Goal: Task Accomplishment & Management: Use online tool/utility

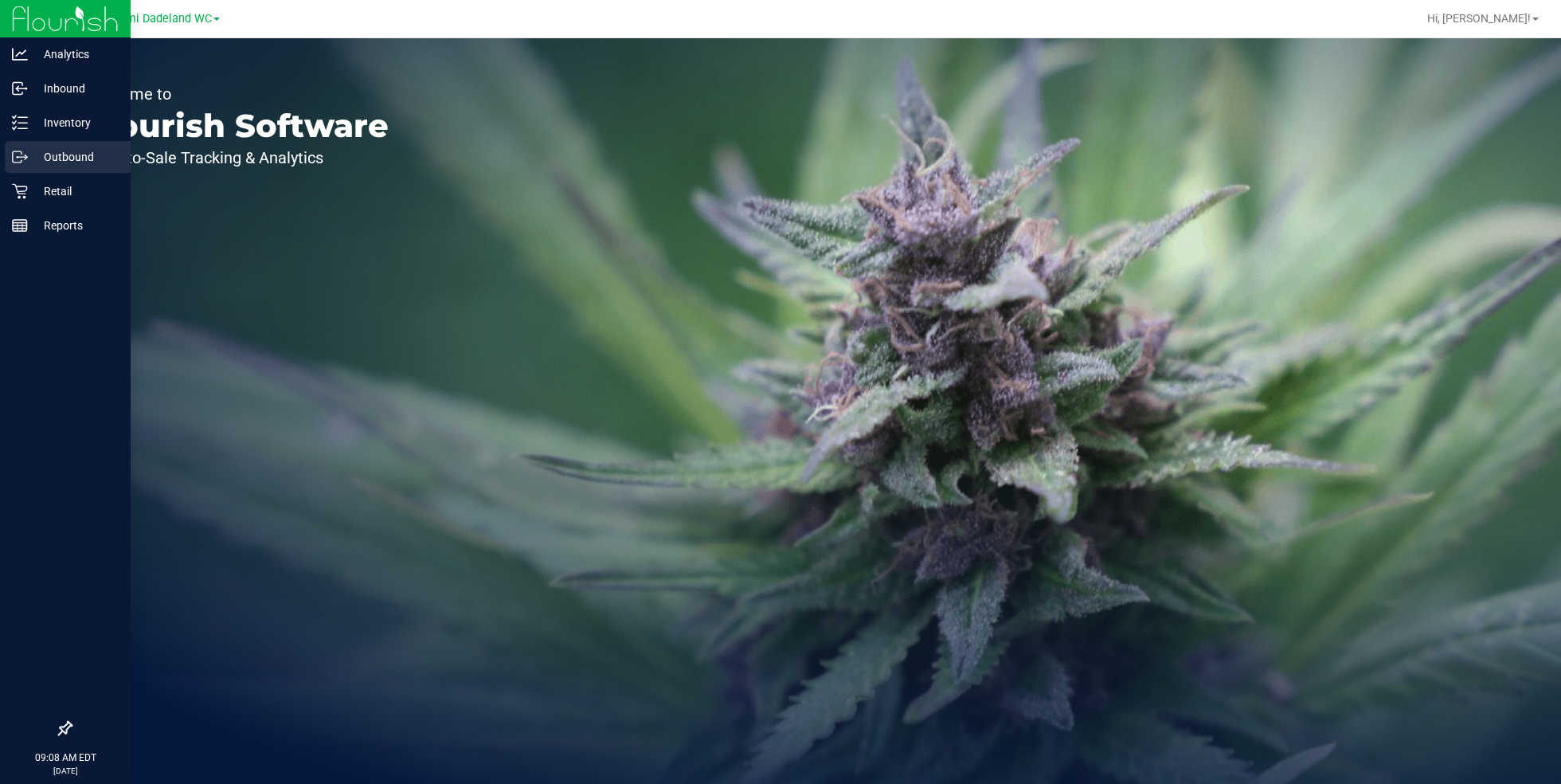
click at [12, 174] on link "Outbound" at bounding box center [65, 158] width 131 height 34
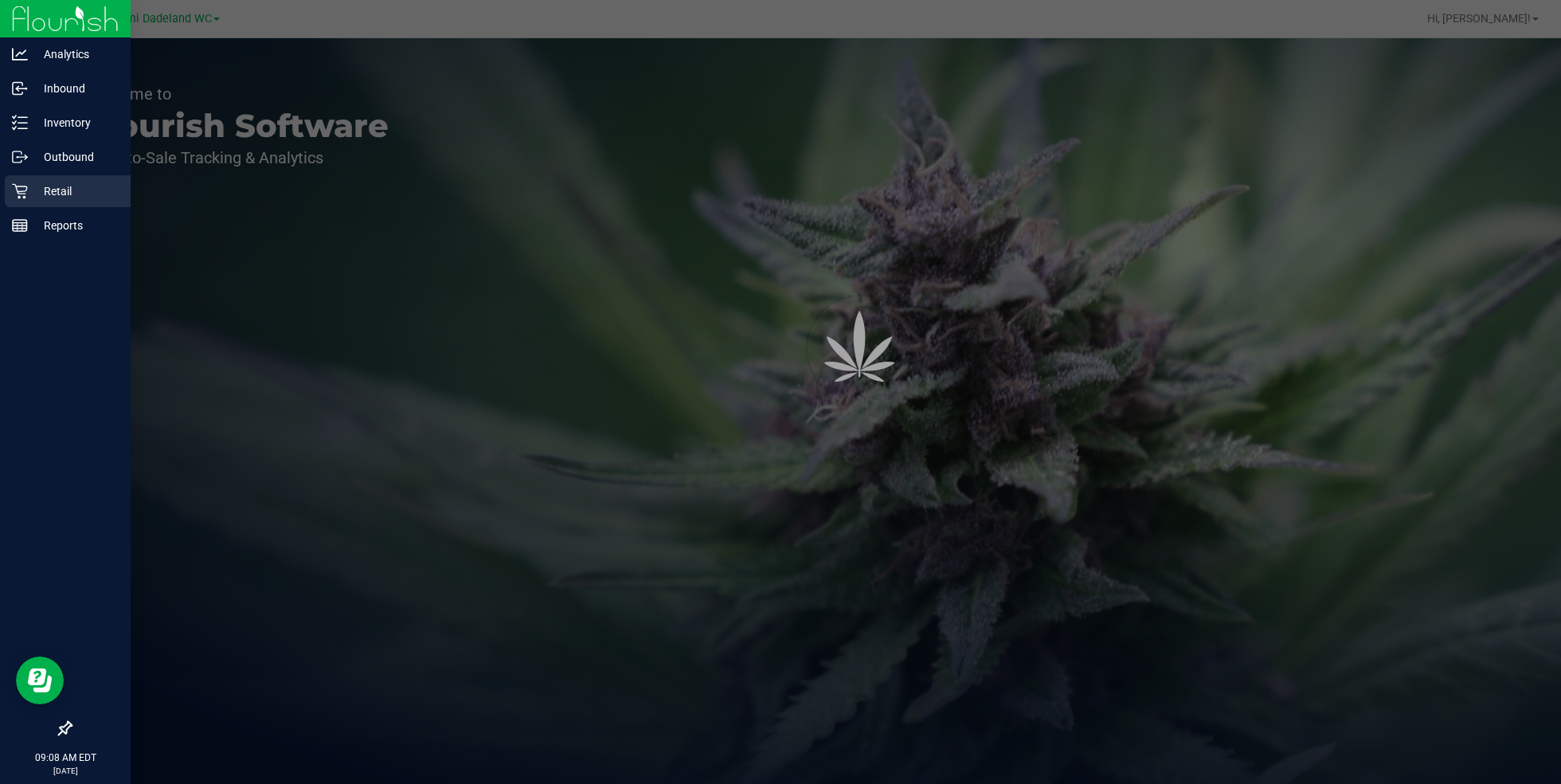
click at [38, 197] on p "Retail" at bounding box center [75, 190] width 95 height 19
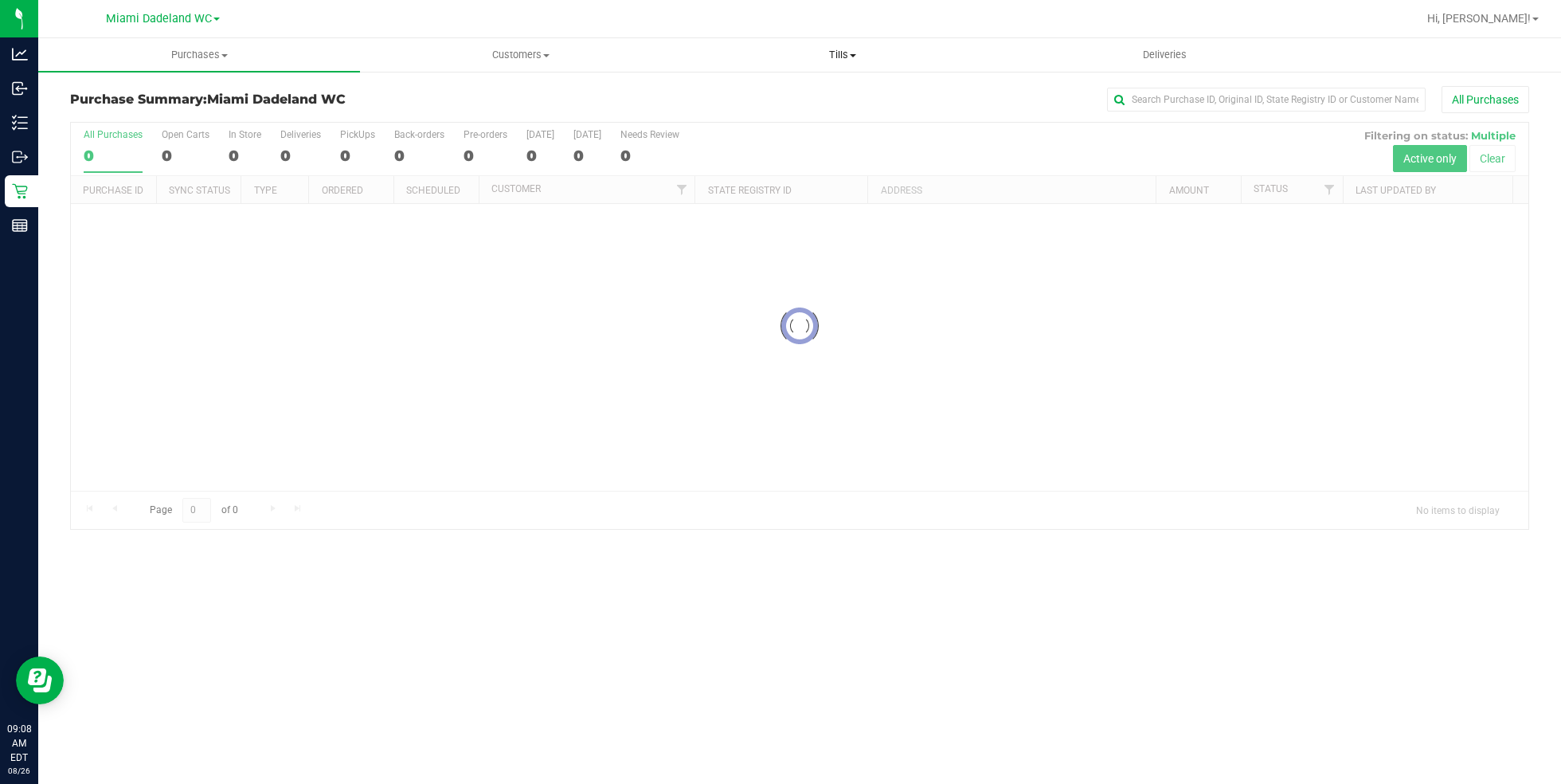
click at [849, 49] on span "Tills" at bounding box center [843, 55] width 320 height 14
click at [795, 90] on li "Manage tills" at bounding box center [843, 96] width 322 height 19
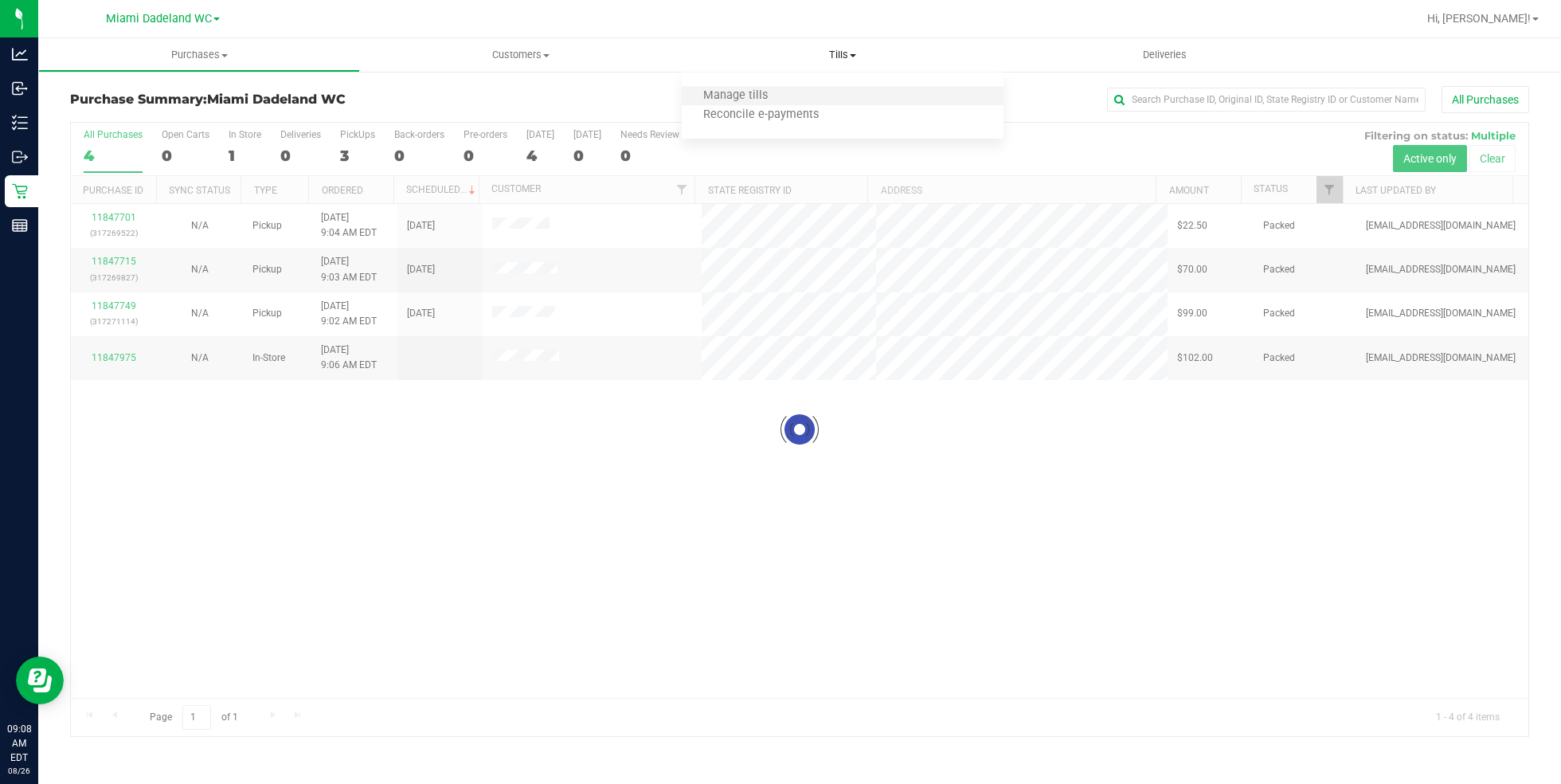
click at [806, 91] on li "Manage tills" at bounding box center [843, 96] width 322 height 19
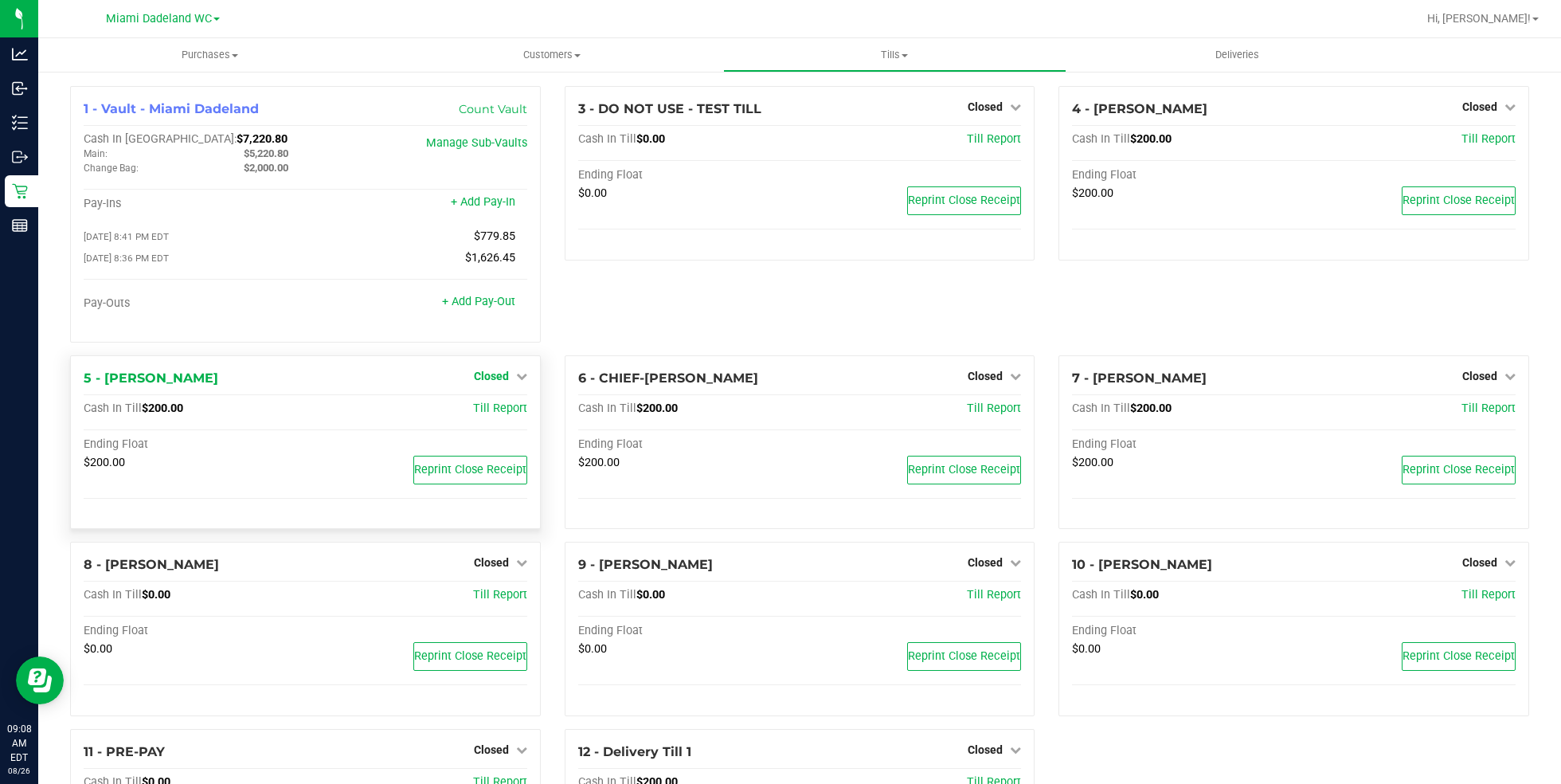
click at [493, 376] on span "Closed" at bounding box center [491, 376] width 35 height 12
click at [502, 405] on link "Open Till" at bounding box center [490, 408] width 42 height 12
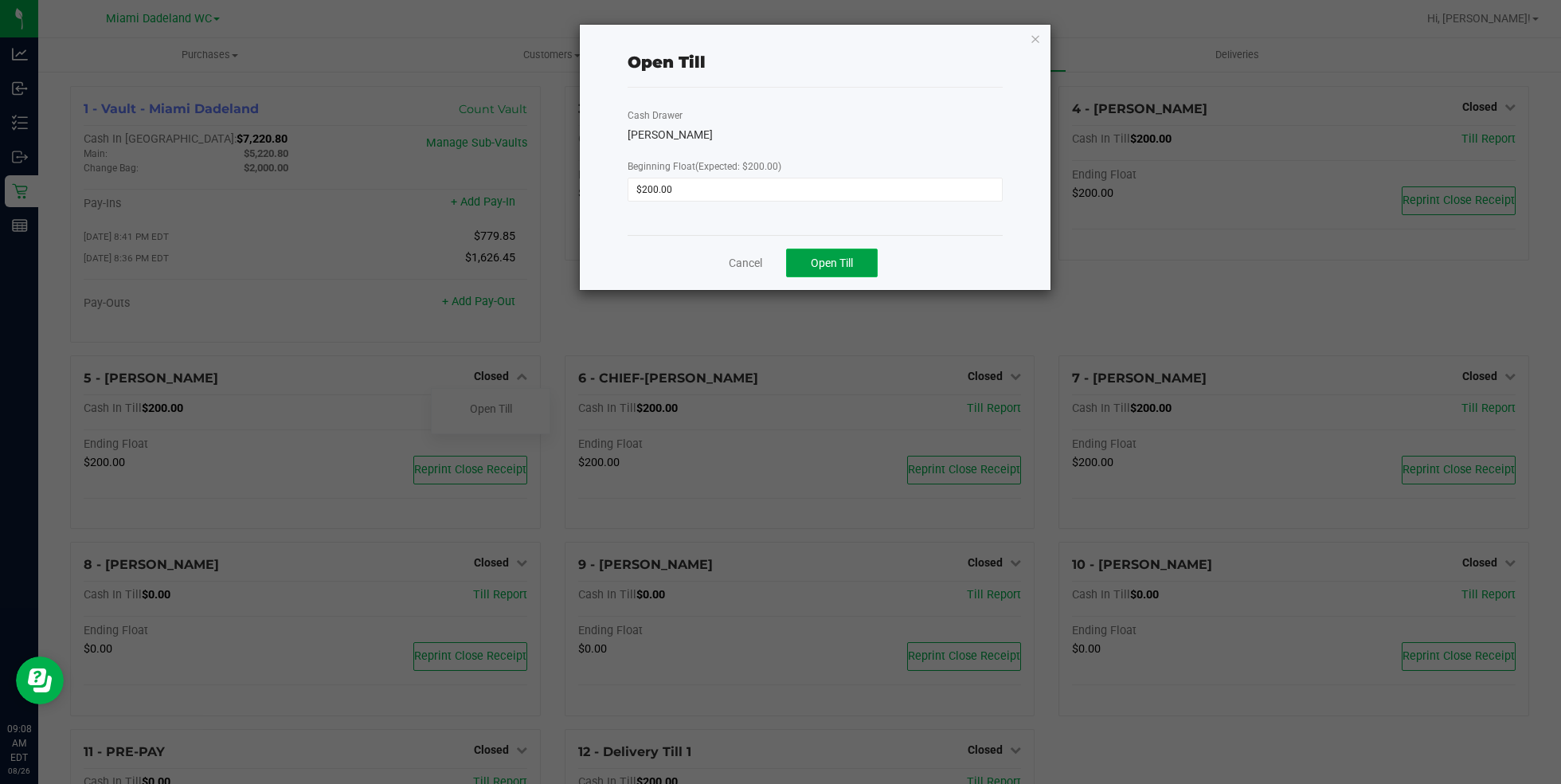
click at [857, 253] on button "Open Till" at bounding box center [831, 263] width 92 height 28
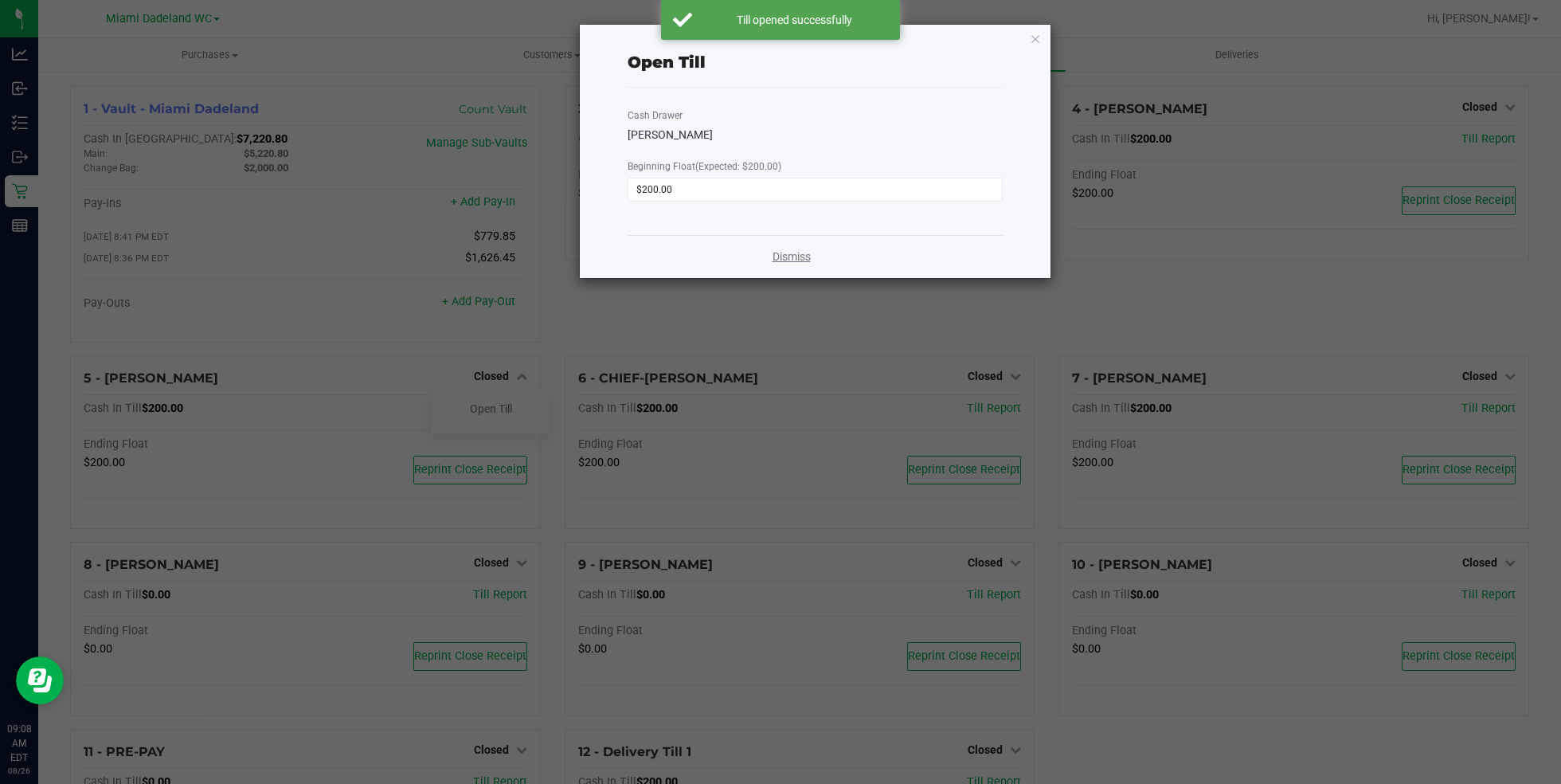
click at [791, 258] on link "Dismiss" at bounding box center [791, 256] width 38 height 17
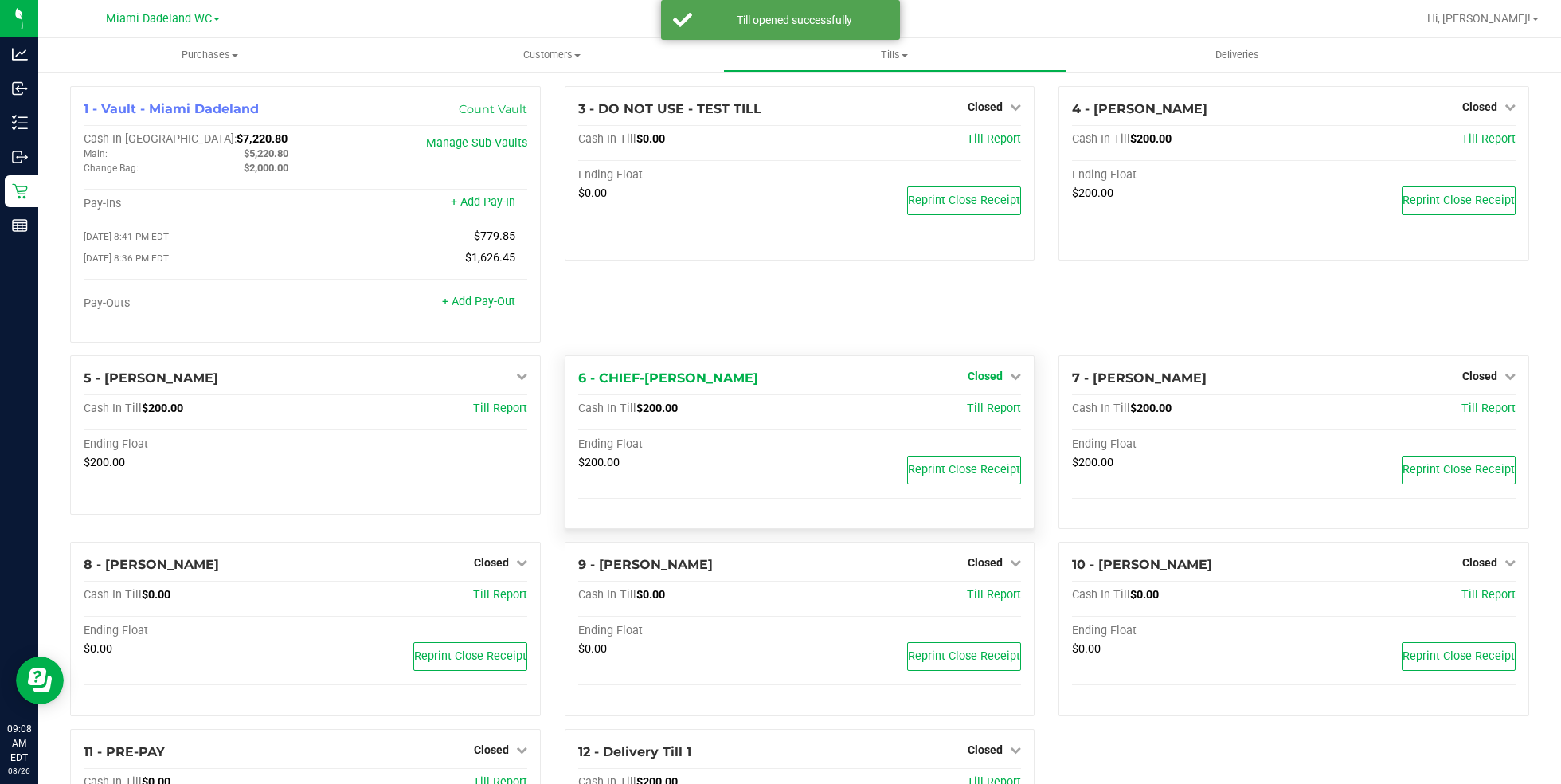
click at [984, 376] on span "Closed" at bounding box center [984, 376] width 35 height 12
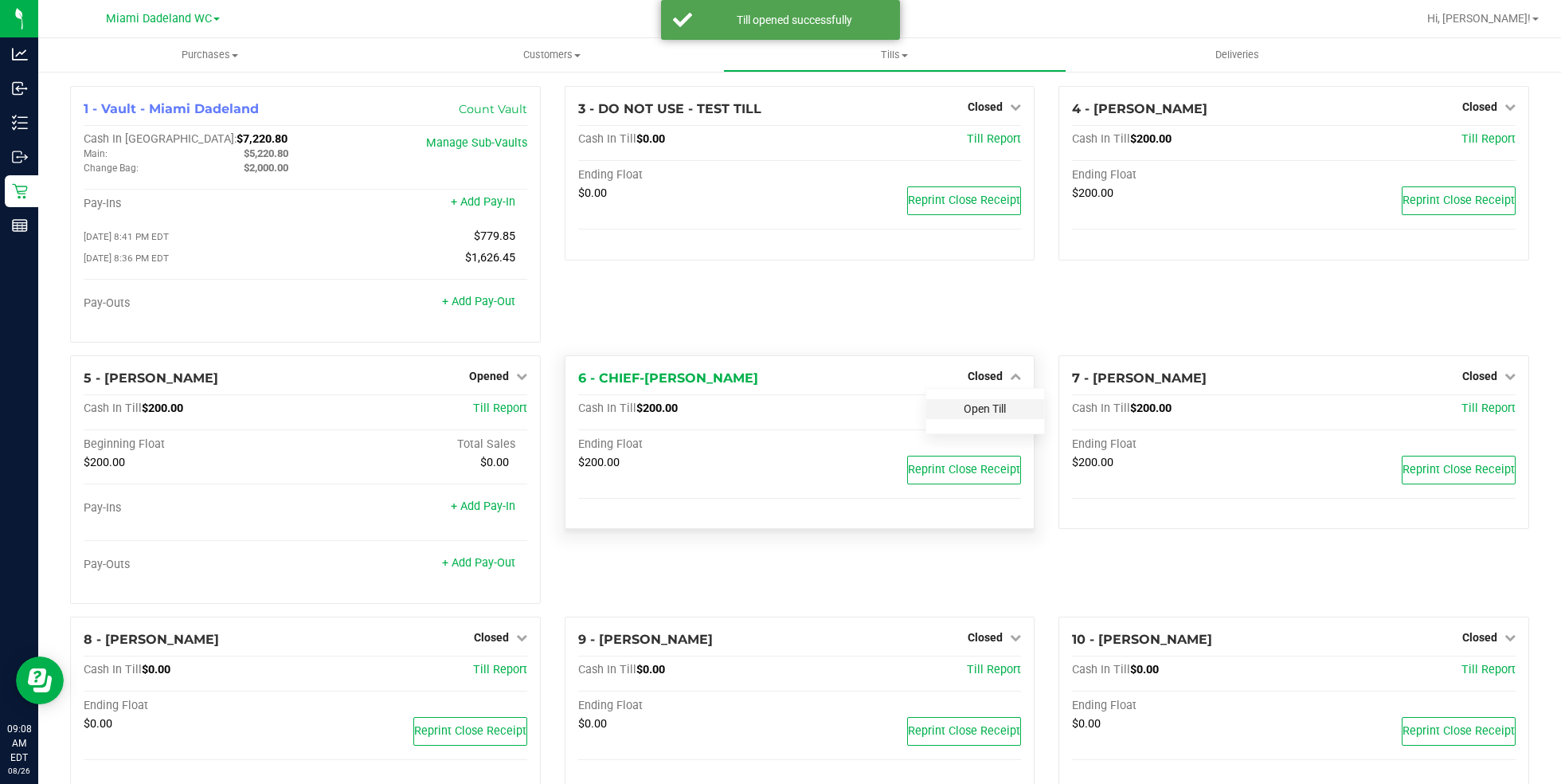
click at [975, 413] on link "Open Till" at bounding box center [984, 408] width 42 height 12
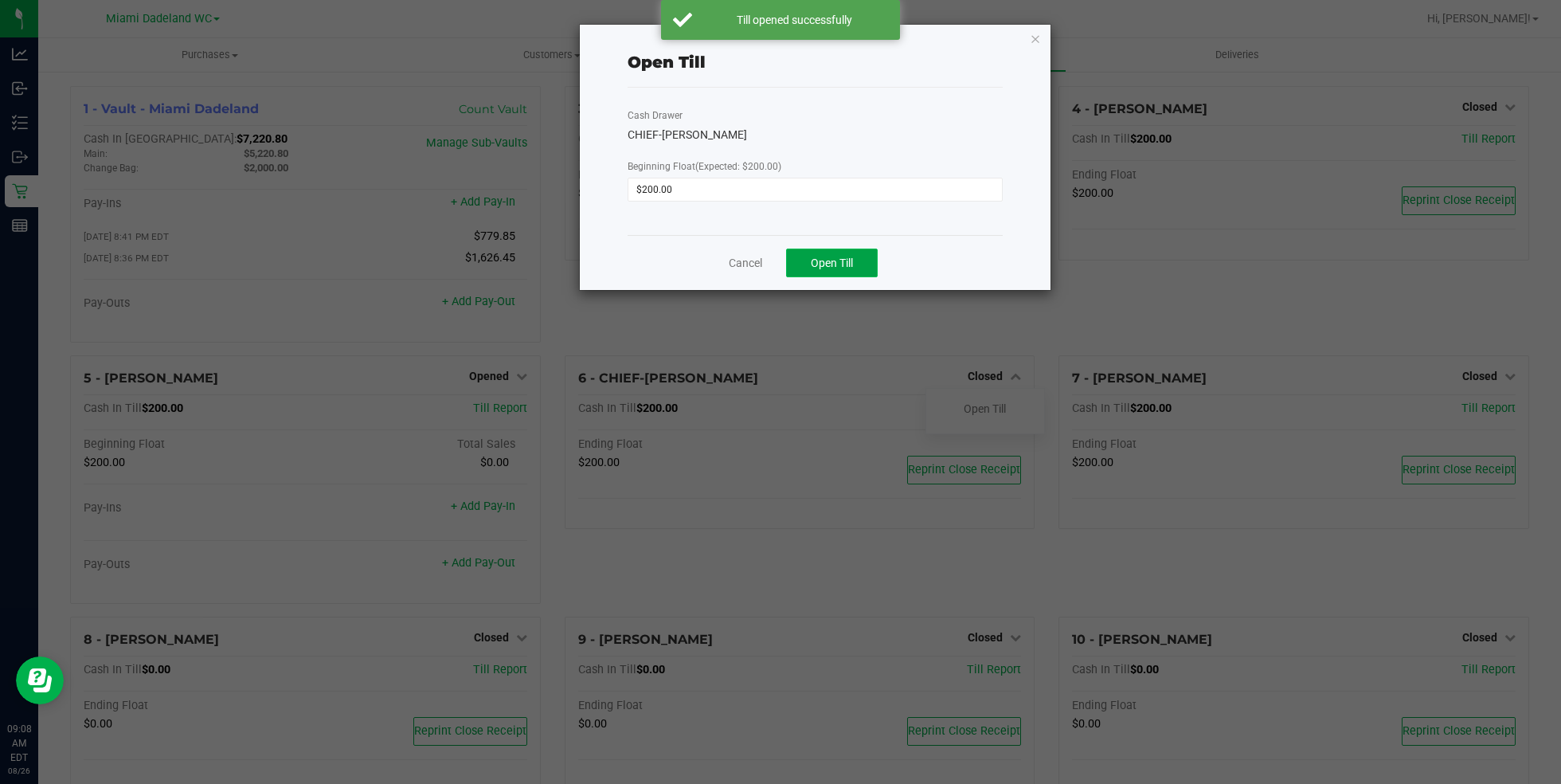
click at [821, 262] on span "Open Till" at bounding box center [831, 263] width 42 height 12
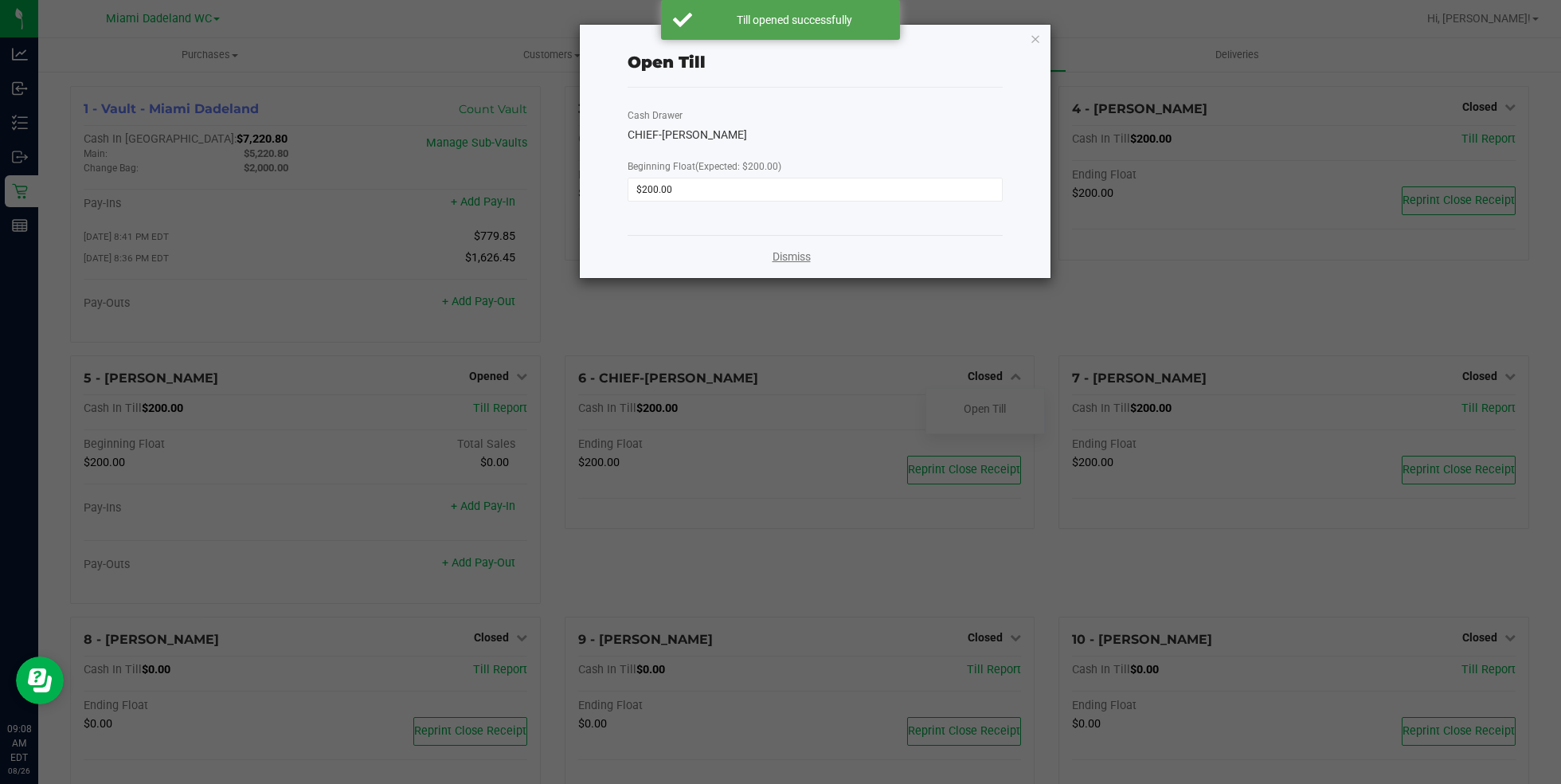
click at [783, 254] on link "Dismiss" at bounding box center [791, 256] width 38 height 17
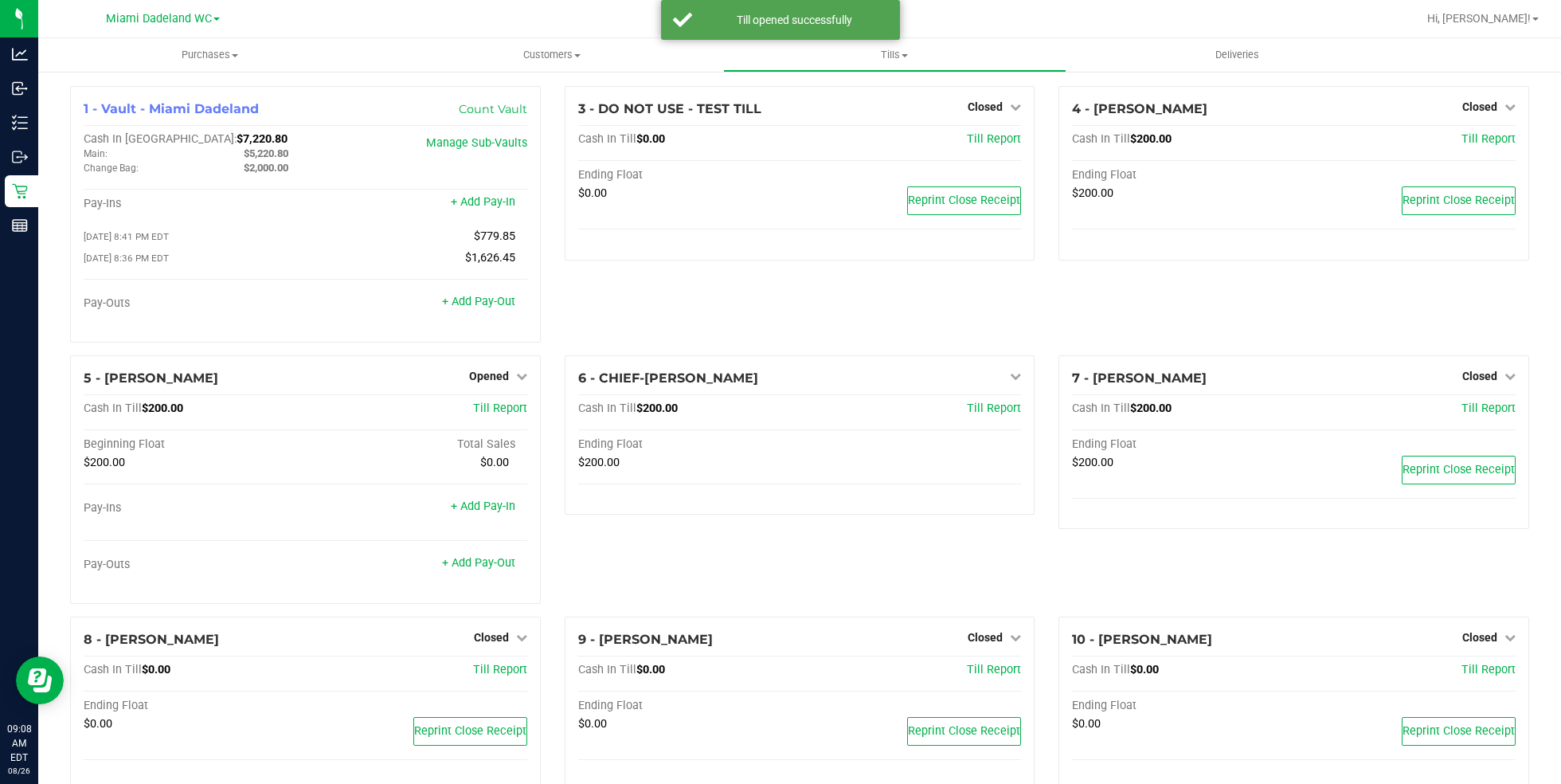
scroll to position [219, 0]
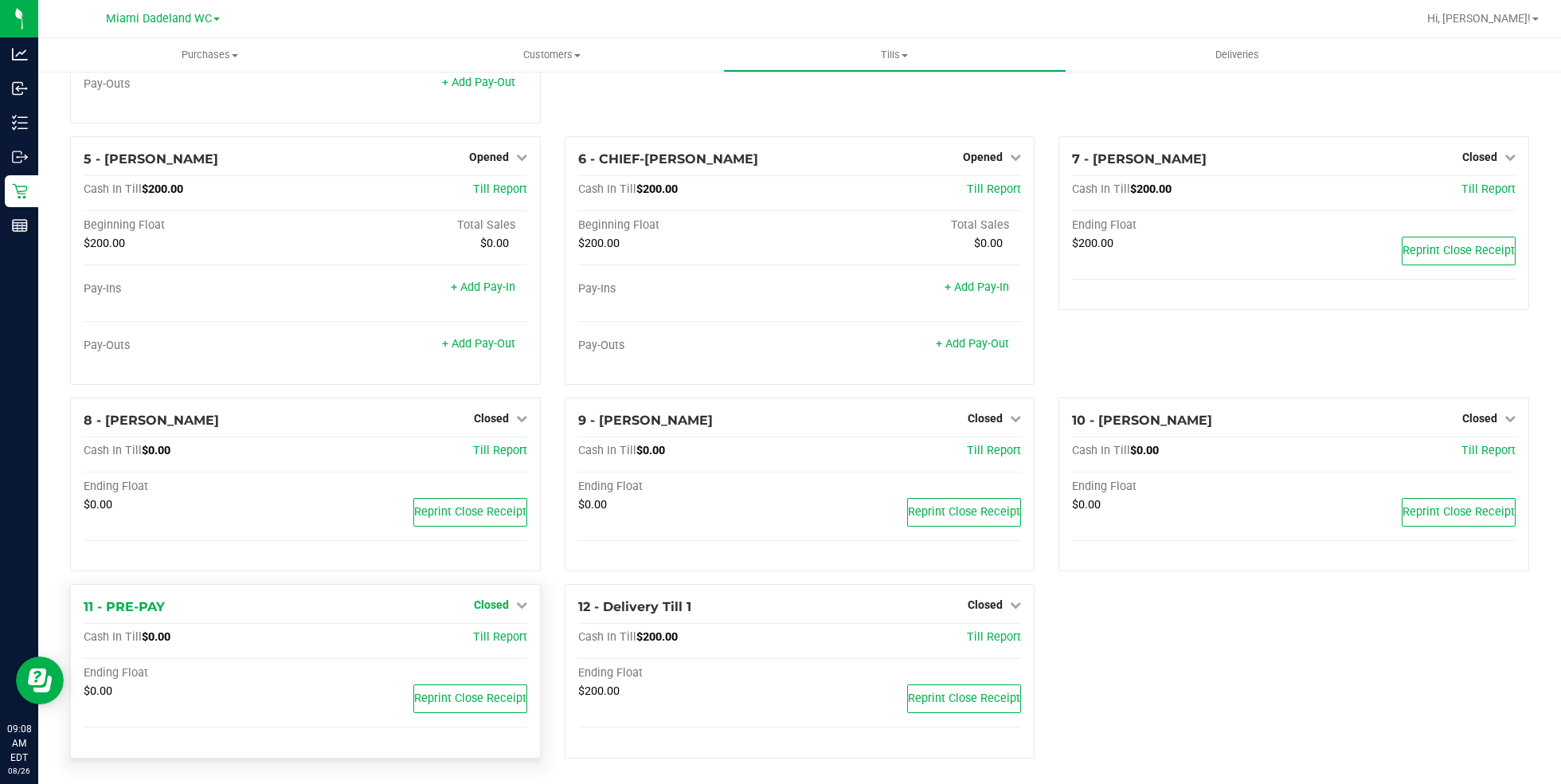
click at [493, 610] on span "Closed" at bounding box center [491, 604] width 35 height 12
click at [494, 632] on link "Open Till" at bounding box center [490, 638] width 42 height 12
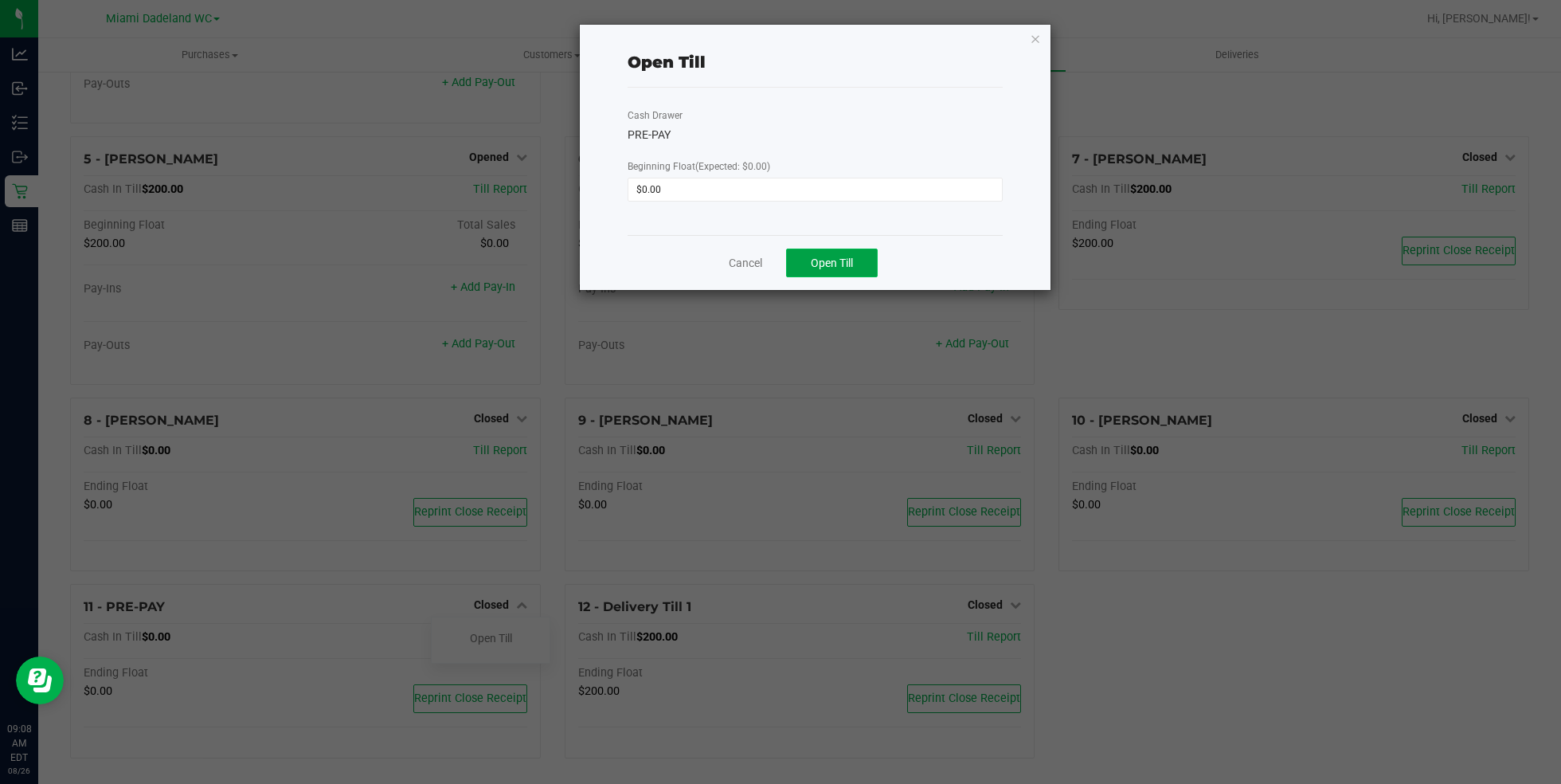
click at [846, 260] on span "Open Till" at bounding box center [831, 263] width 42 height 12
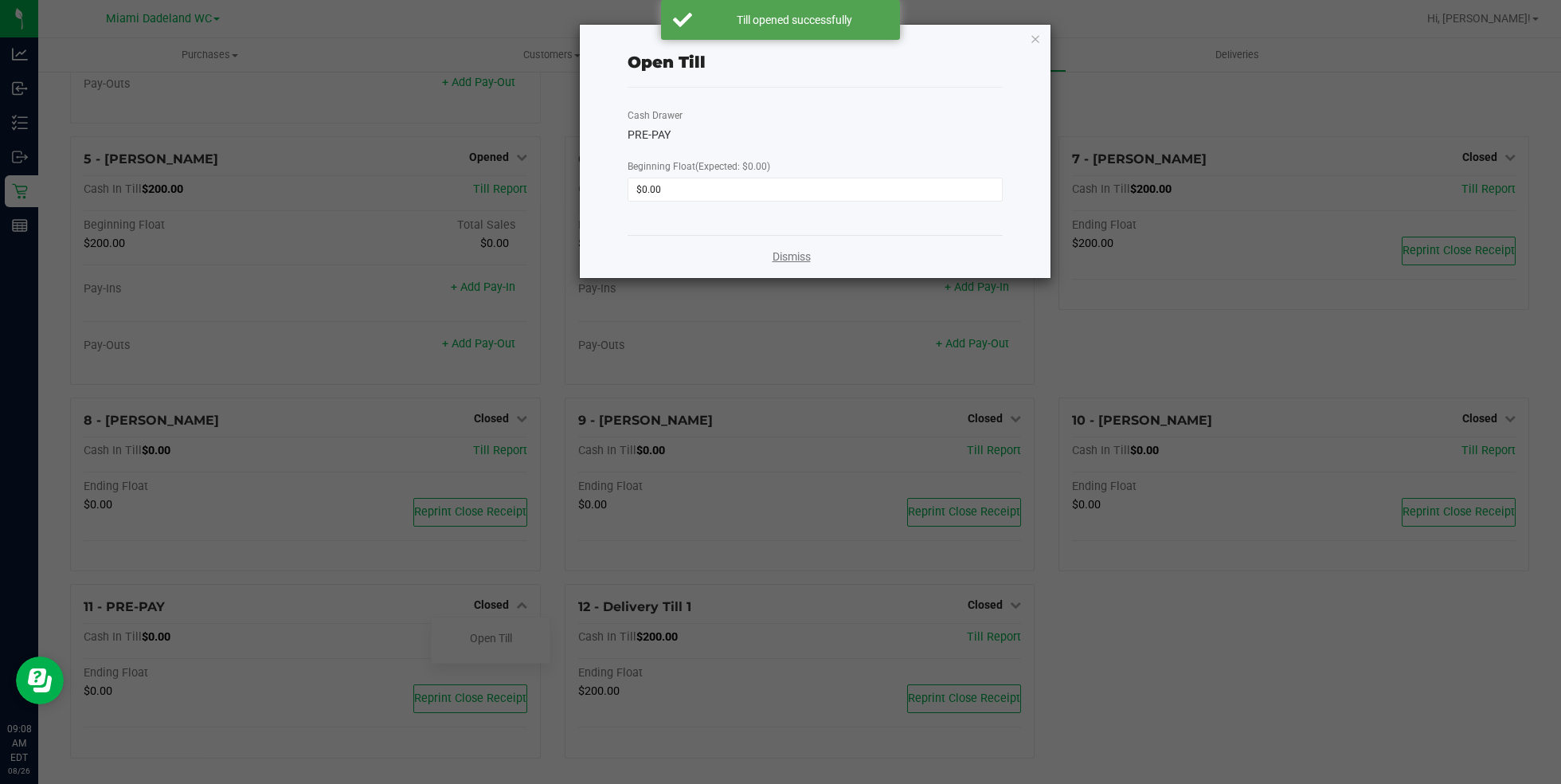
click at [791, 259] on link "Dismiss" at bounding box center [791, 256] width 38 height 17
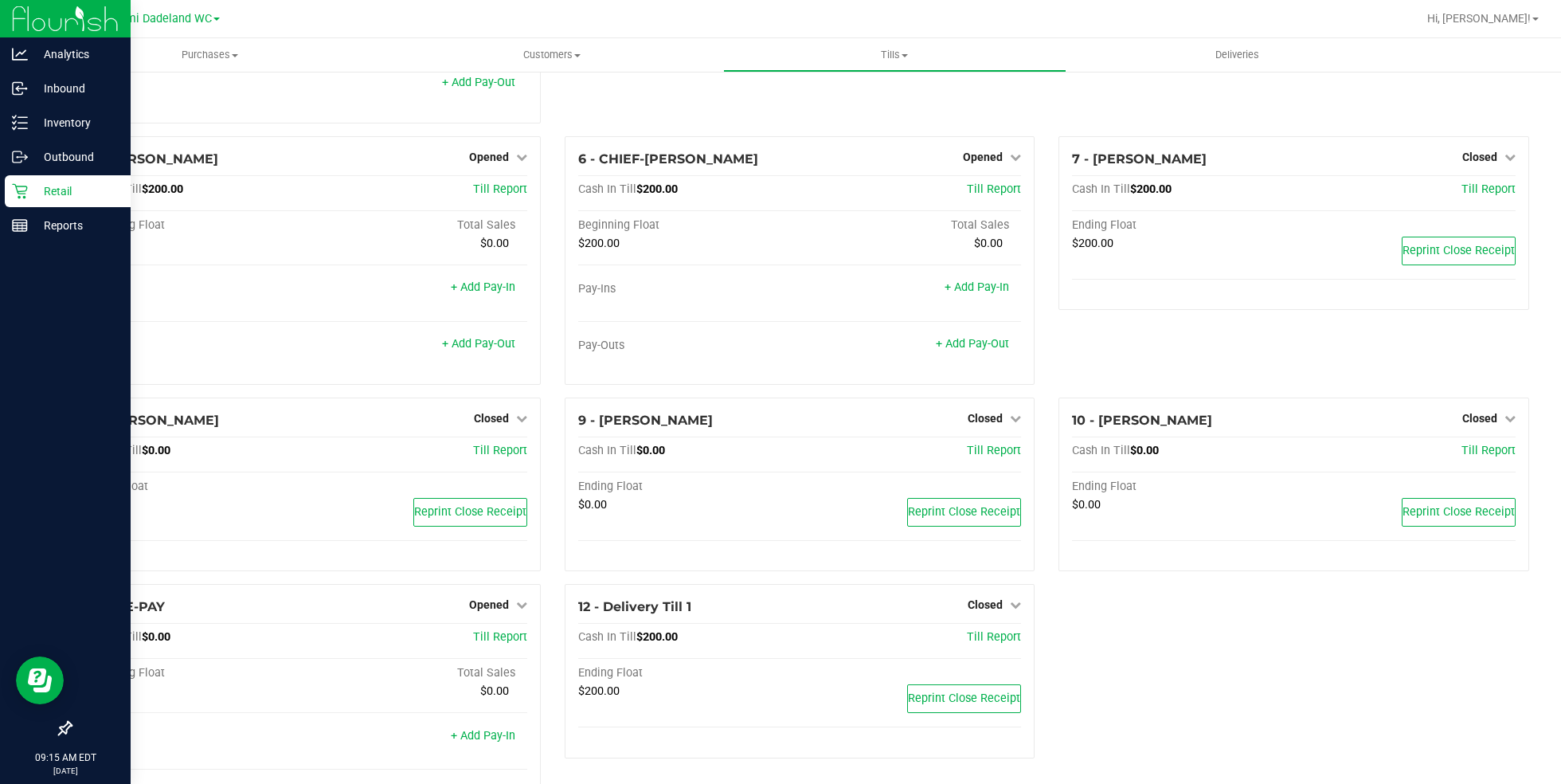
click at [86, 197] on p "Retail" at bounding box center [75, 190] width 95 height 19
